Goal: Use online tool/utility: Utilize a website feature to perform a specific function

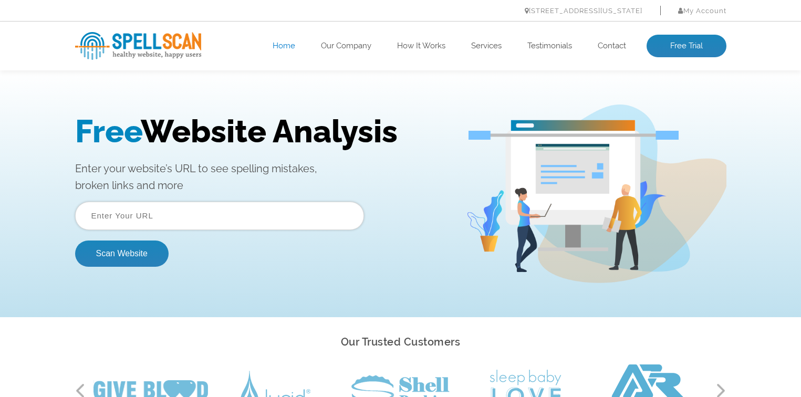
click at [170, 210] on input "text" at bounding box center [219, 216] width 289 height 28
paste input "[URL][DOMAIN_NAME]"
type input "[URL][DOMAIN_NAME]"
click at [138, 249] on button "Scan Website" at bounding box center [121, 253] width 93 height 26
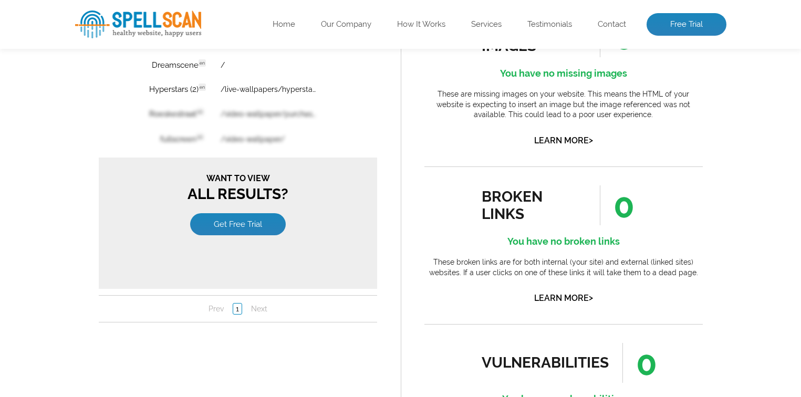
scroll to position [578, 0]
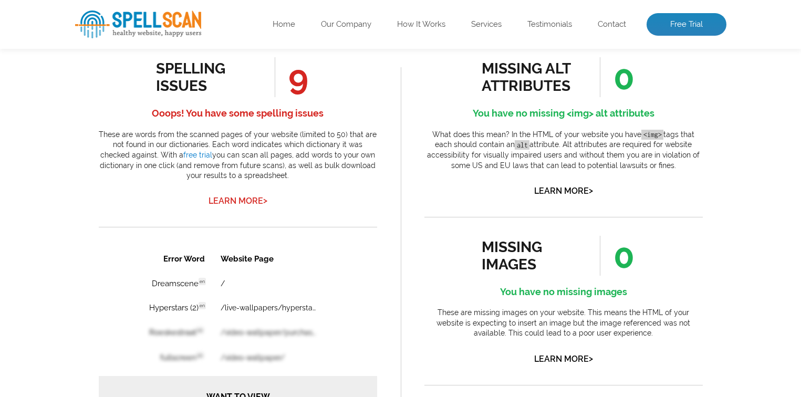
click at [212, 202] on link "Learn More >" at bounding box center [237, 201] width 59 height 10
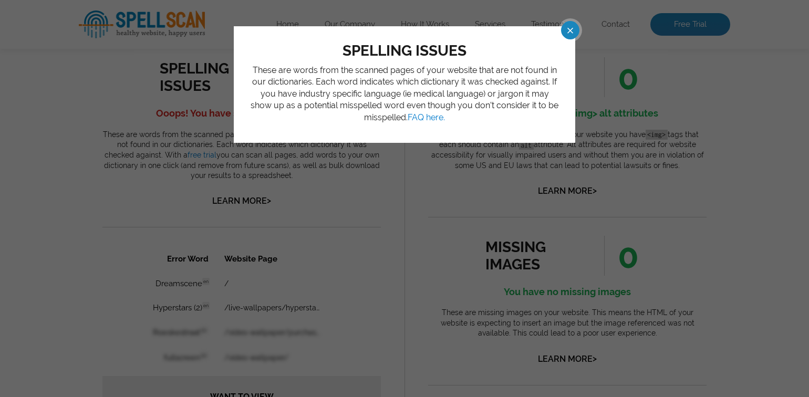
click at [565, 31] on span at bounding box center [560, 30] width 18 height 18
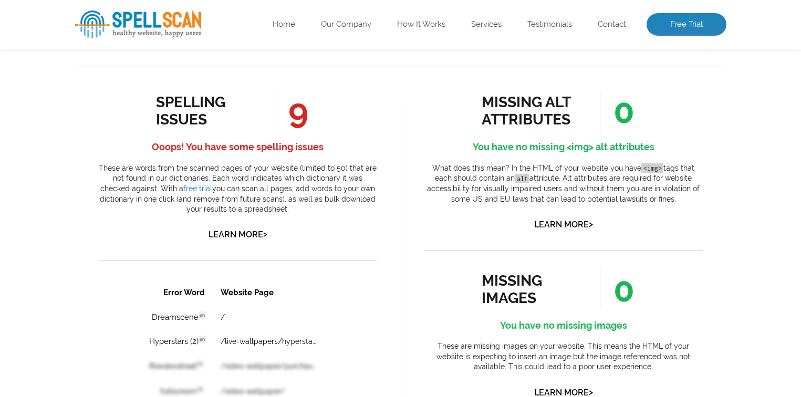
scroll to position [525, 0]
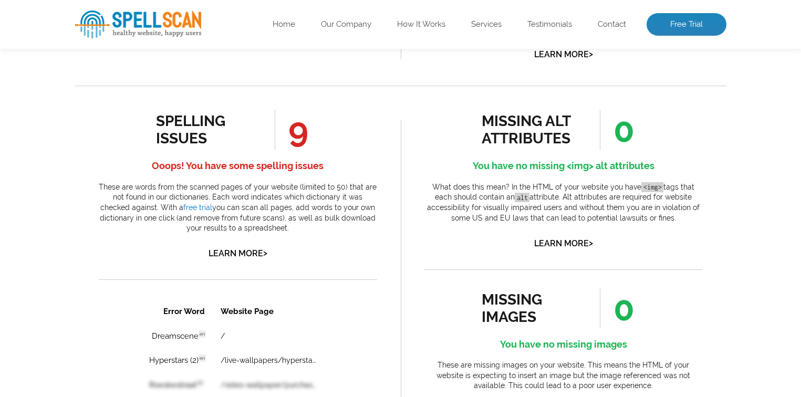
click at [306, 142] on span "9" at bounding box center [292, 130] width 34 height 40
click at [207, 131] on div "spelling issues" at bounding box center [203, 129] width 95 height 35
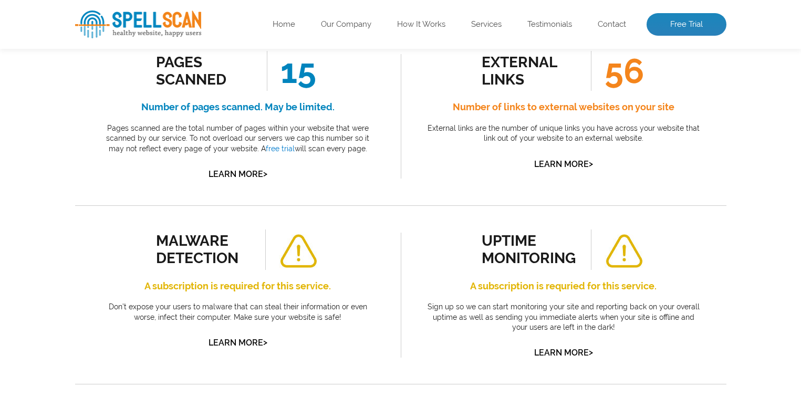
scroll to position [0, 0]
